Goal: Find specific page/section: Find specific page/section

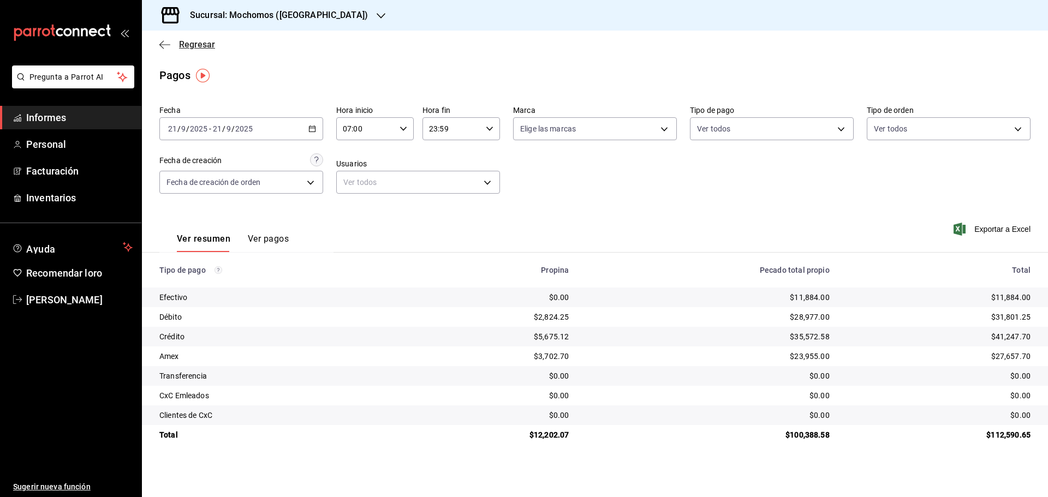
click at [183, 46] on font "Regresar" at bounding box center [197, 44] width 36 height 10
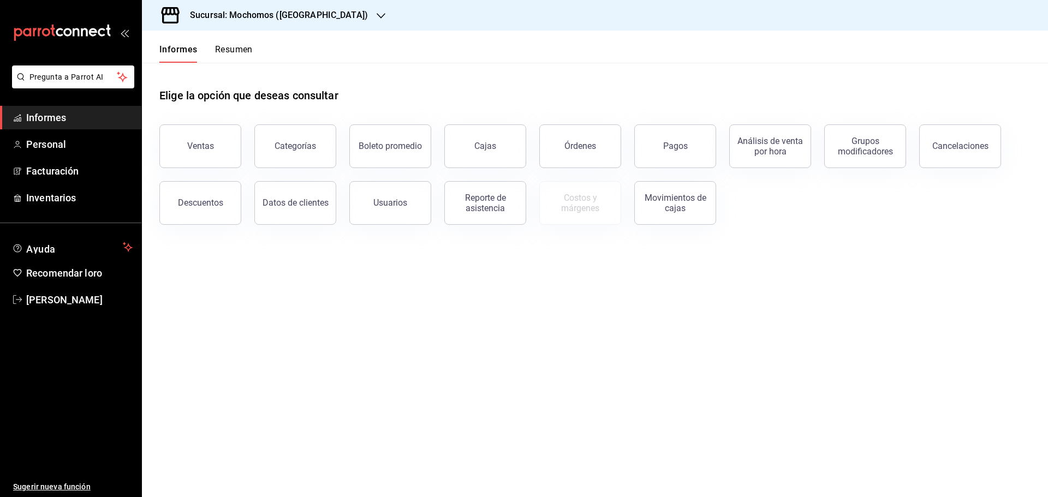
click at [241, 51] on font "Resumen" at bounding box center [234, 49] width 38 height 10
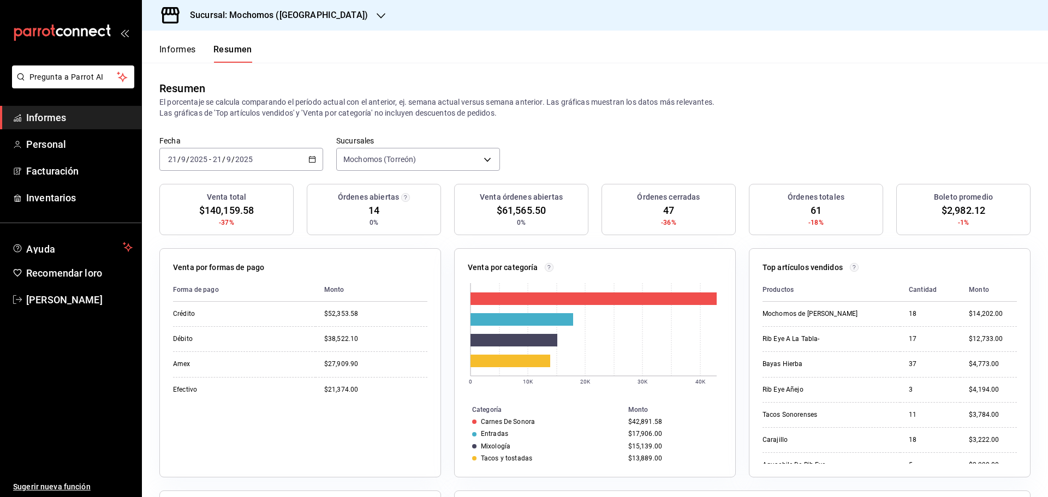
click at [181, 48] on font "Informes" at bounding box center [177, 49] width 37 height 10
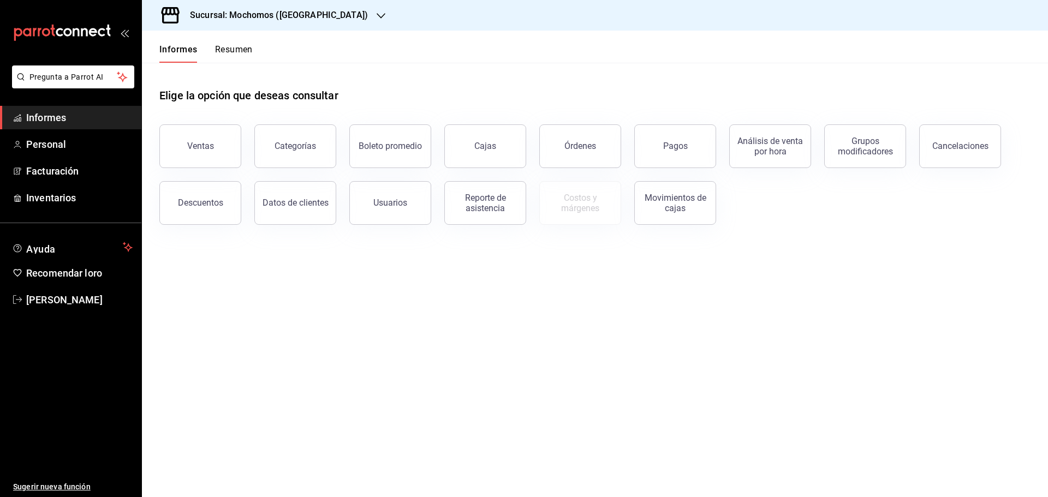
click at [231, 49] on font "Resumen" at bounding box center [234, 49] width 38 height 10
